Goal: Information Seeking & Learning: Learn about a topic

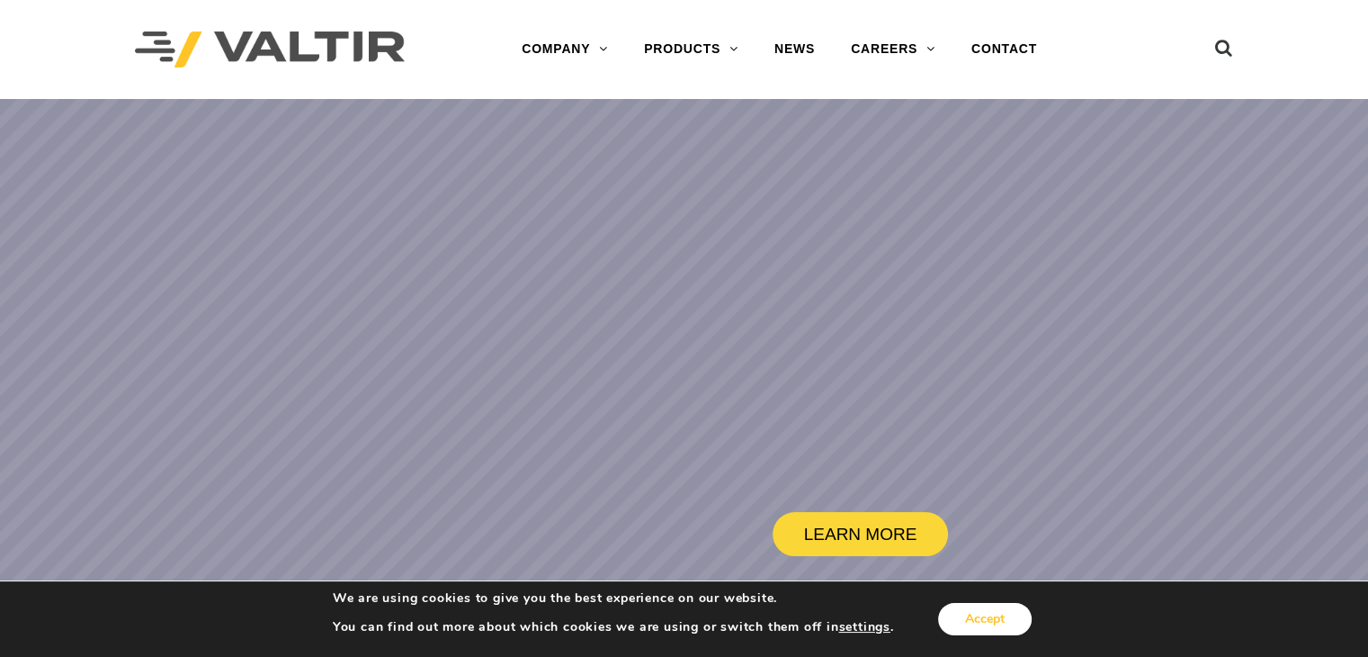
click at [989, 620] on button "Accept" at bounding box center [985, 619] width 94 height 32
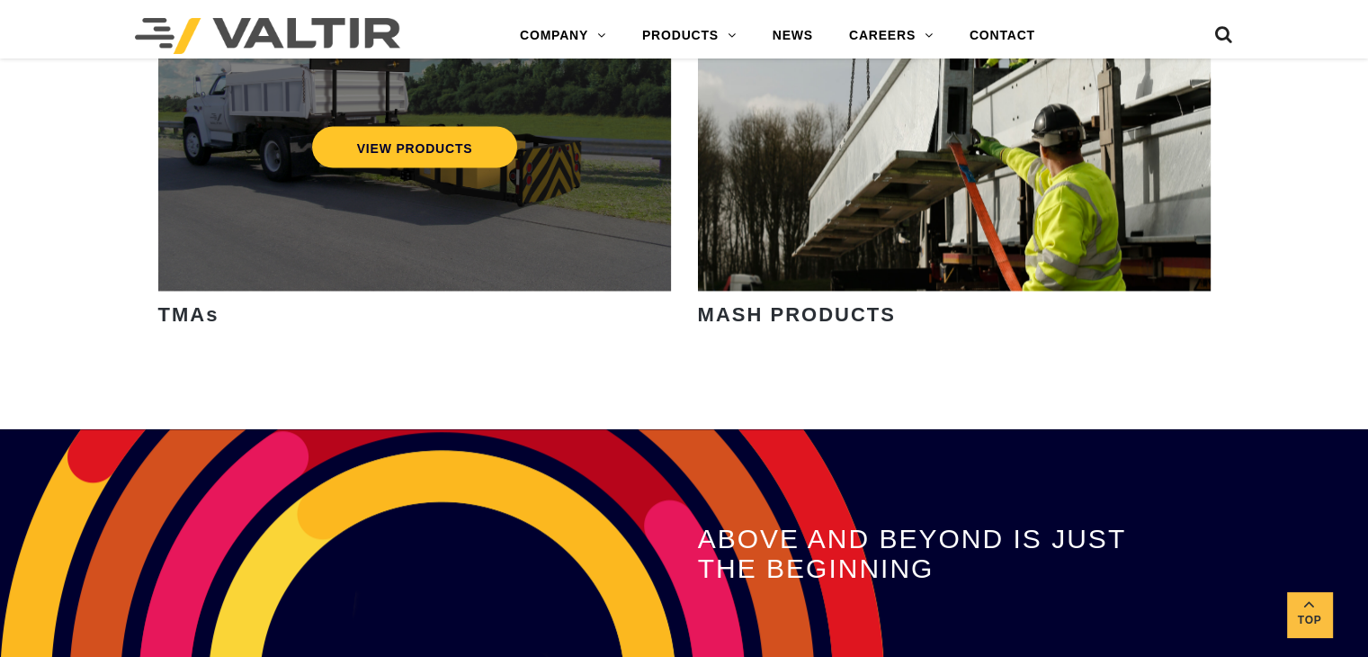
scroll to position [2969, 0]
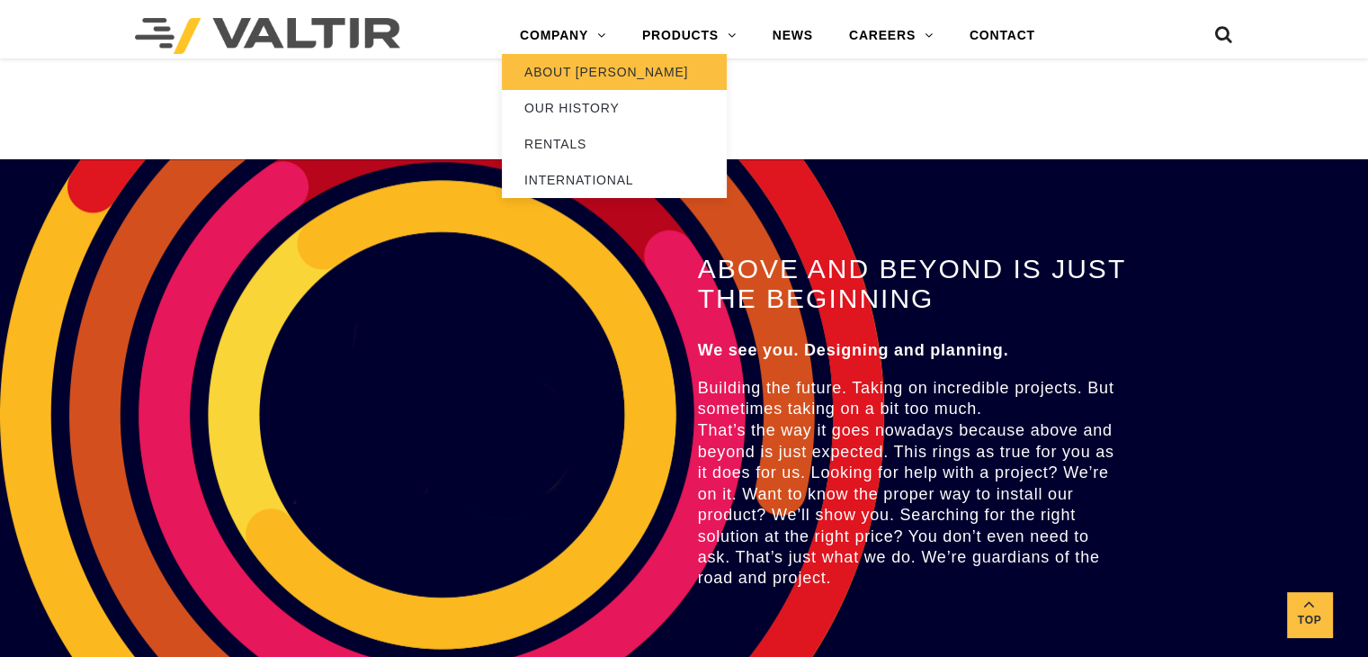
click at [583, 70] on link "ABOUT [PERSON_NAME]" at bounding box center [614, 72] width 225 height 36
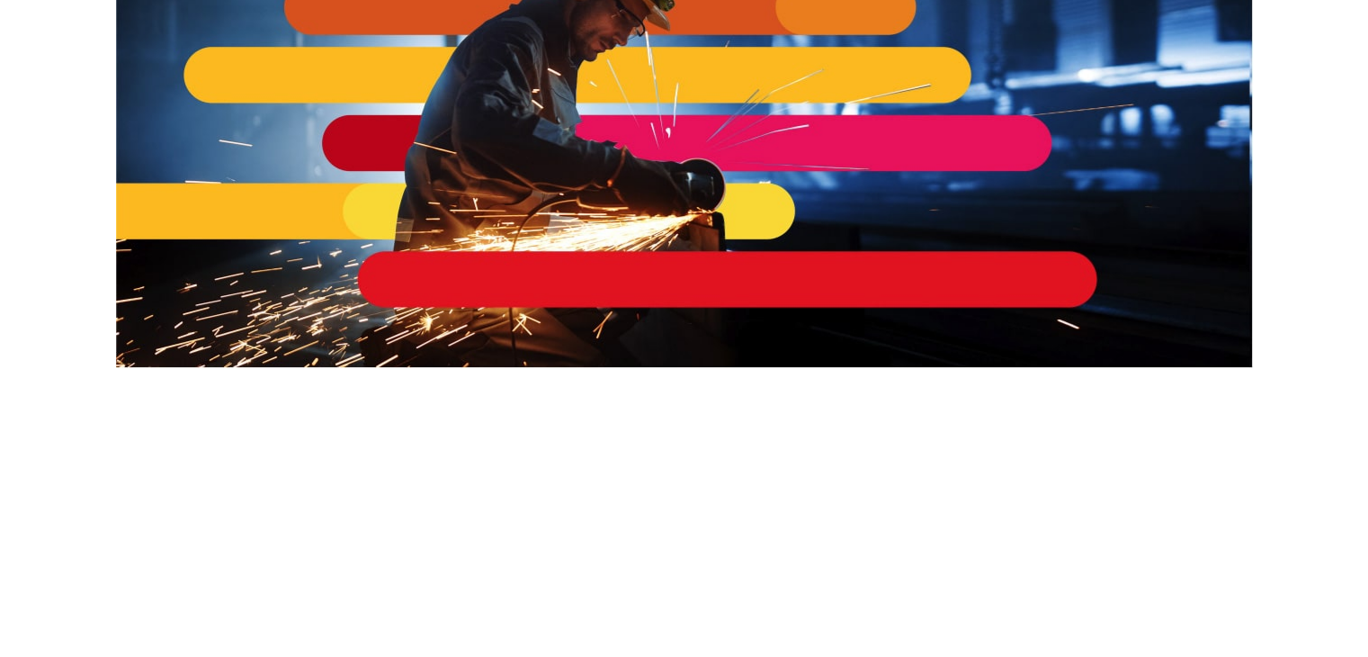
scroll to position [360, 0]
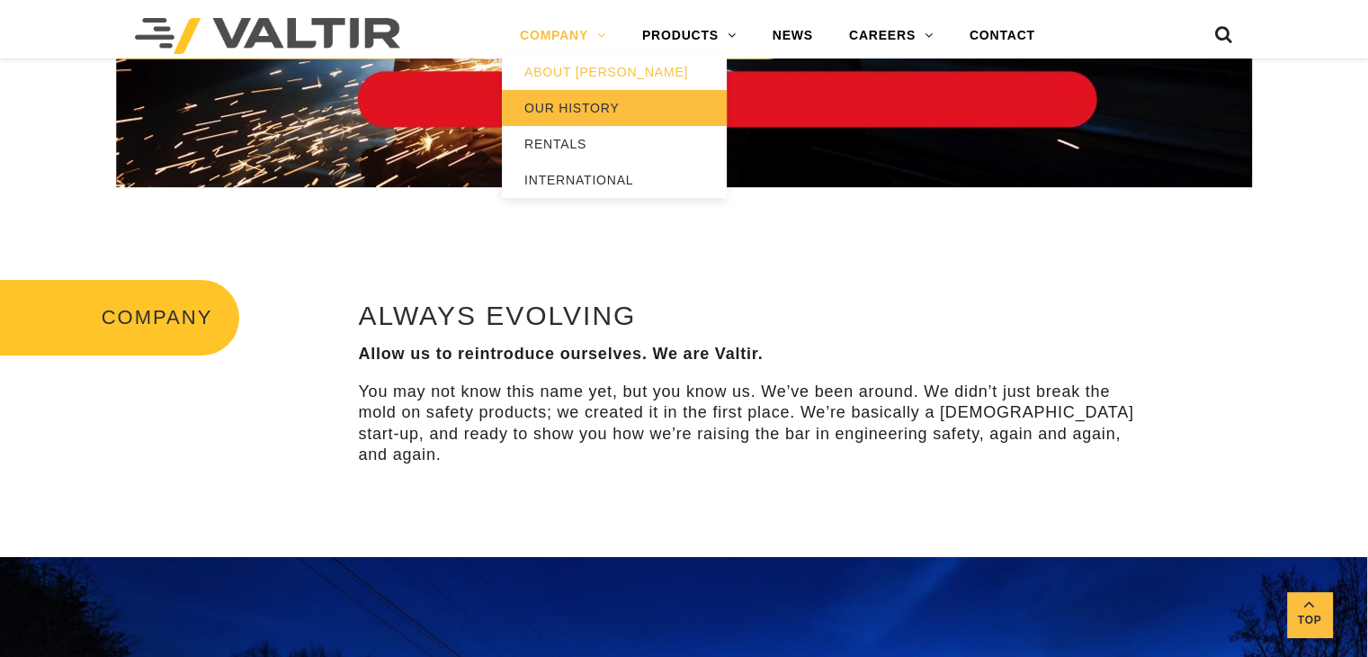
click at [572, 106] on link "OUR HISTORY" at bounding box center [614, 108] width 225 height 36
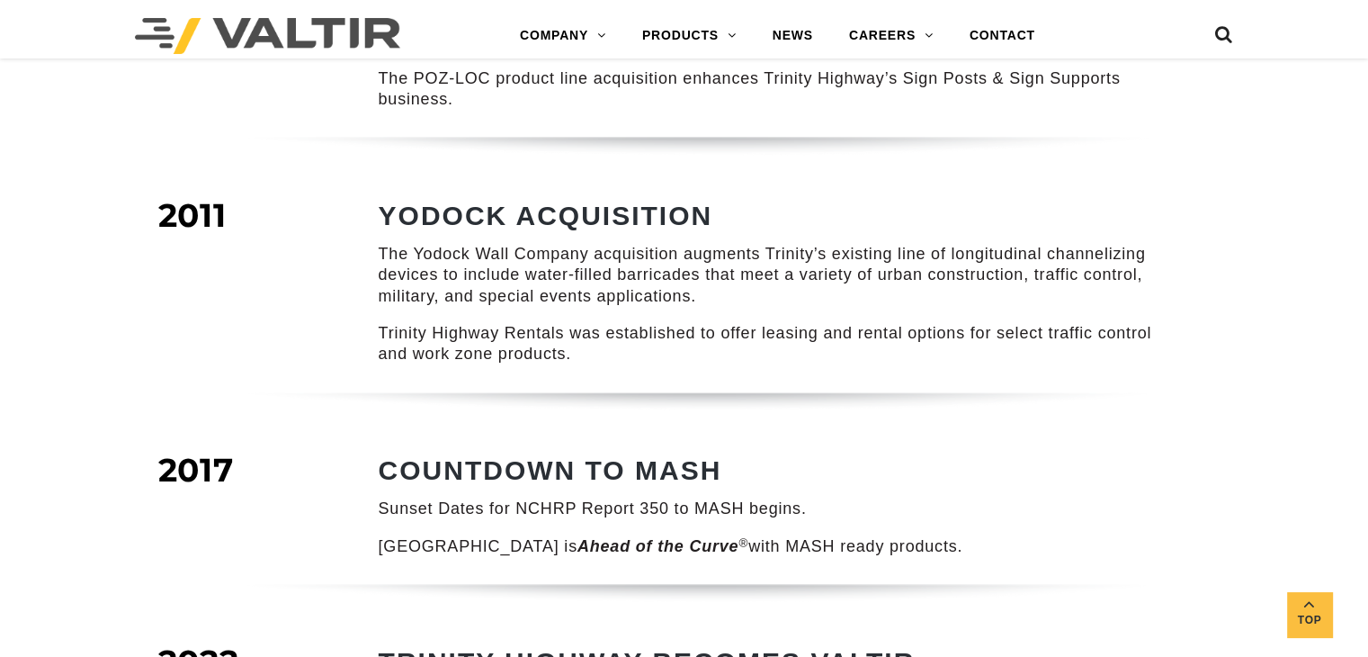
scroll to position [2429, 0]
